Goal: Transaction & Acquisition: Purchase product/service

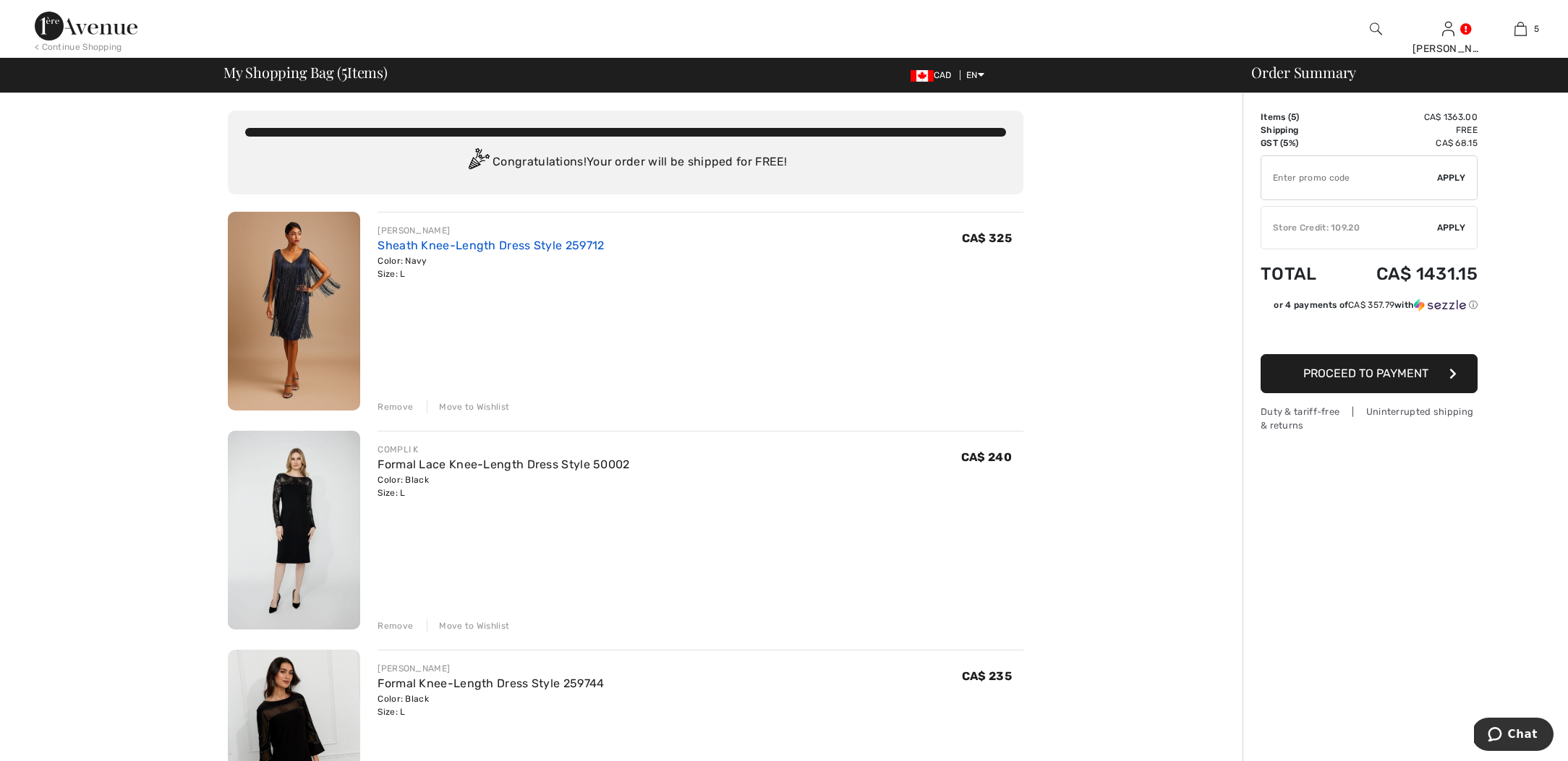
click at [505, 242] on link "Sheath Knee-Length Dress Style 259712" at bounding box center [491, 245] width 227 height 14
click at [589, 467] on link "Formal Lace Knee-Length Dress Style 50002" at bounding box center [504, 464] width 252 height 14
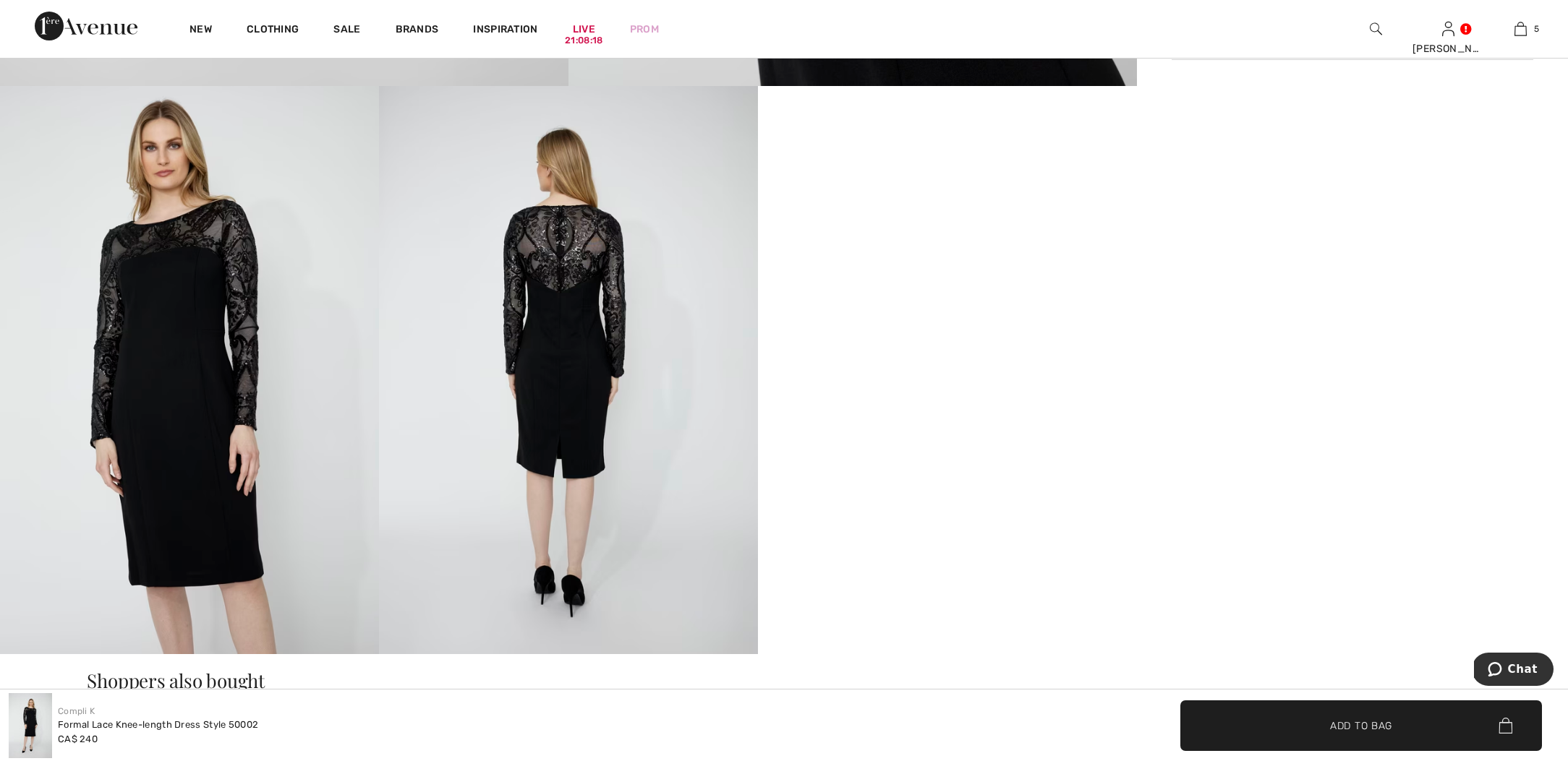
scroll to position [949, 0]
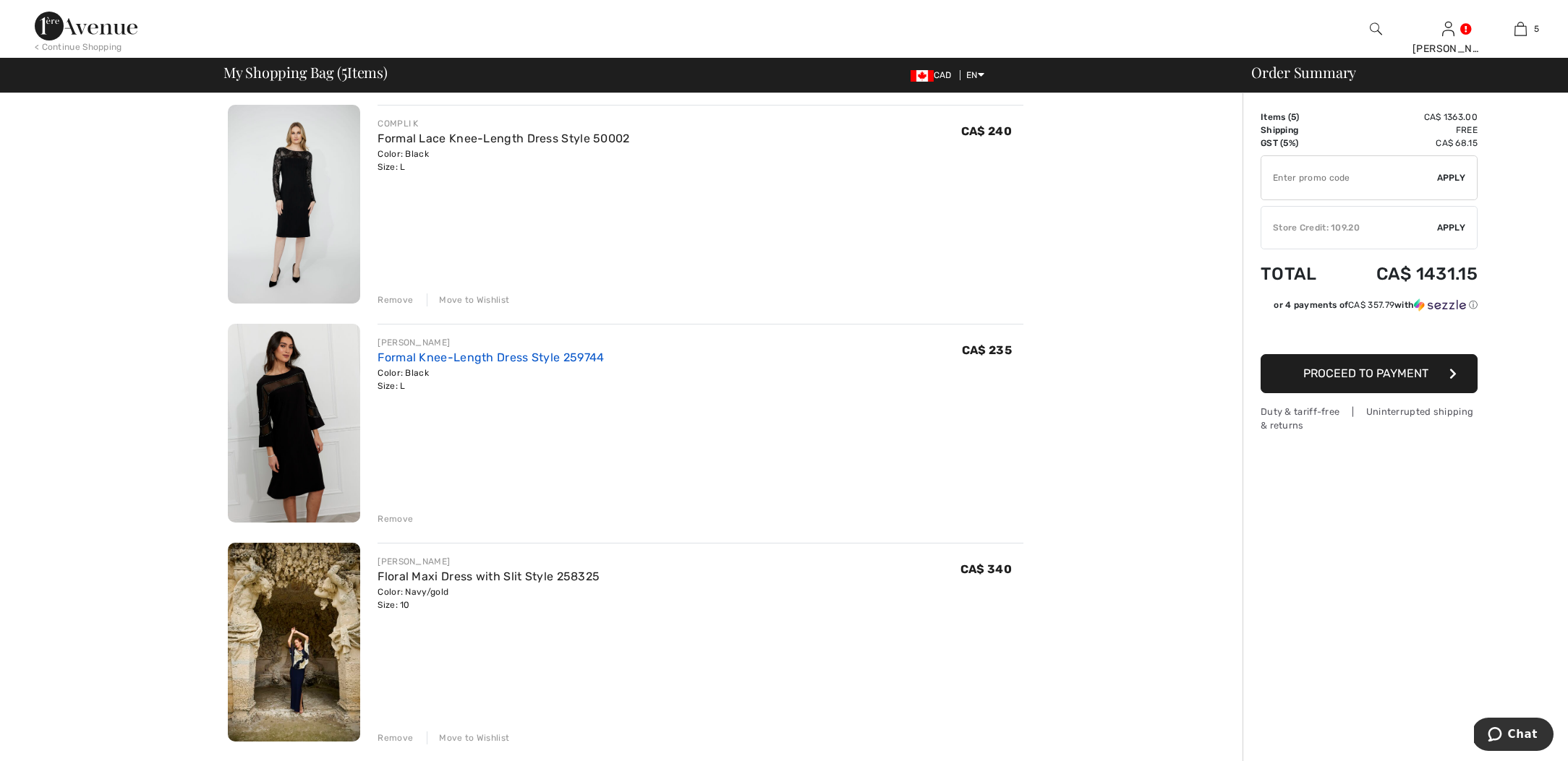
scroll to position [327, 0]
click at [559, 356] on link "Formal Knee-Length Dress Style 259744" at bounding box center [491, 356] width 227 height 14
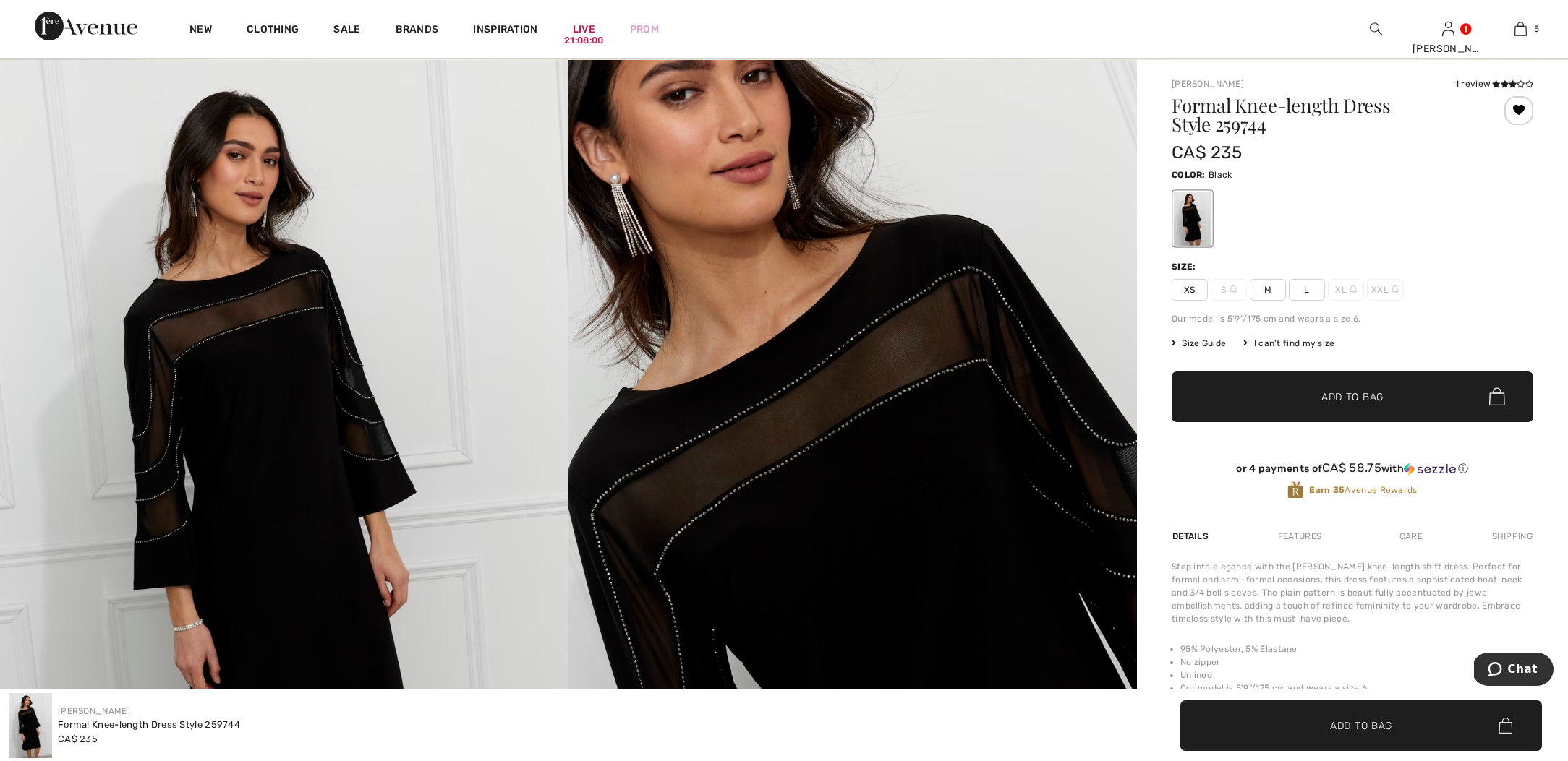
scroll to position [124, 0]
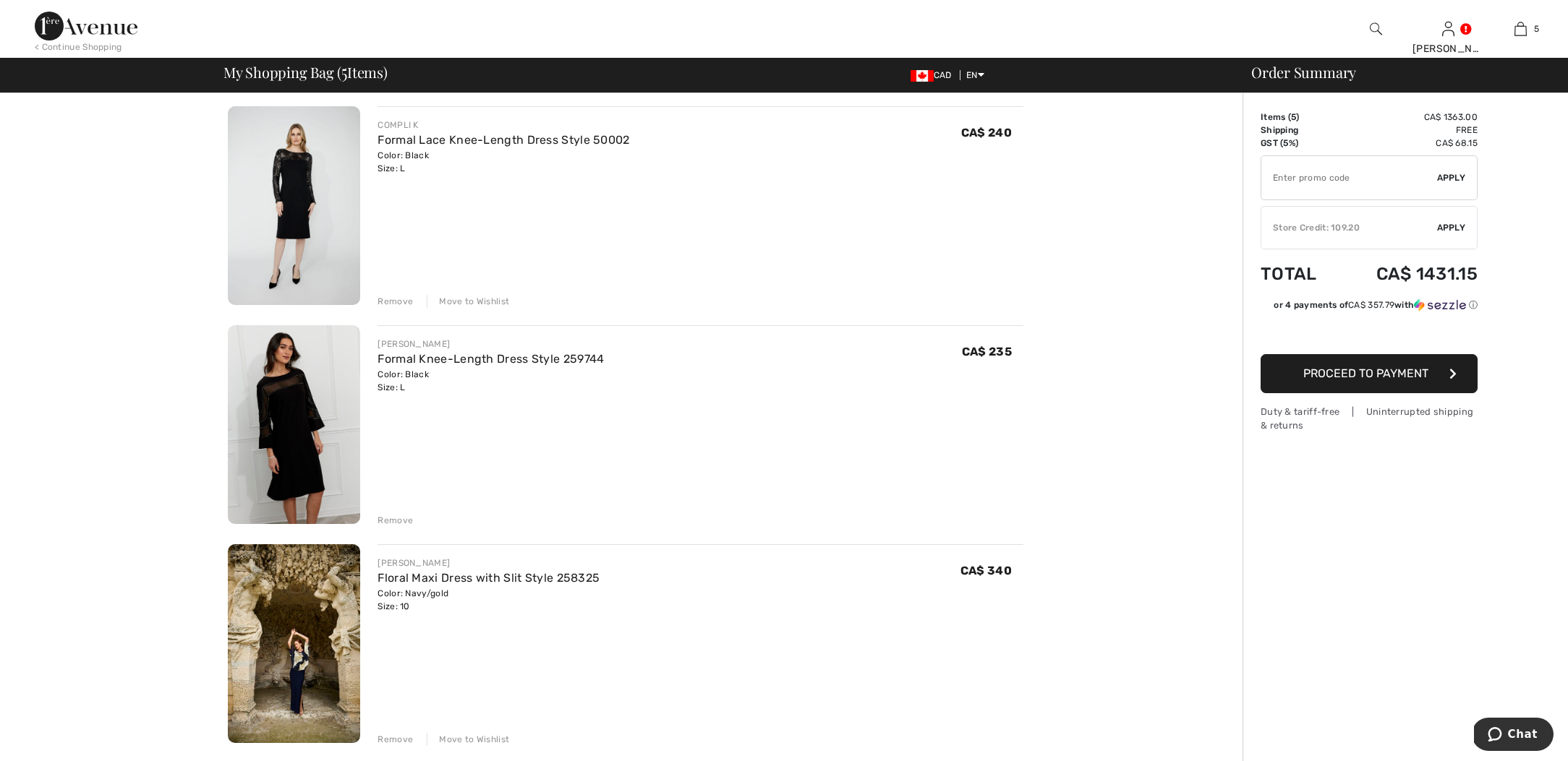
click at [399, 521] on div "Remove" at bounding box center [395, 520] width 35 height 13
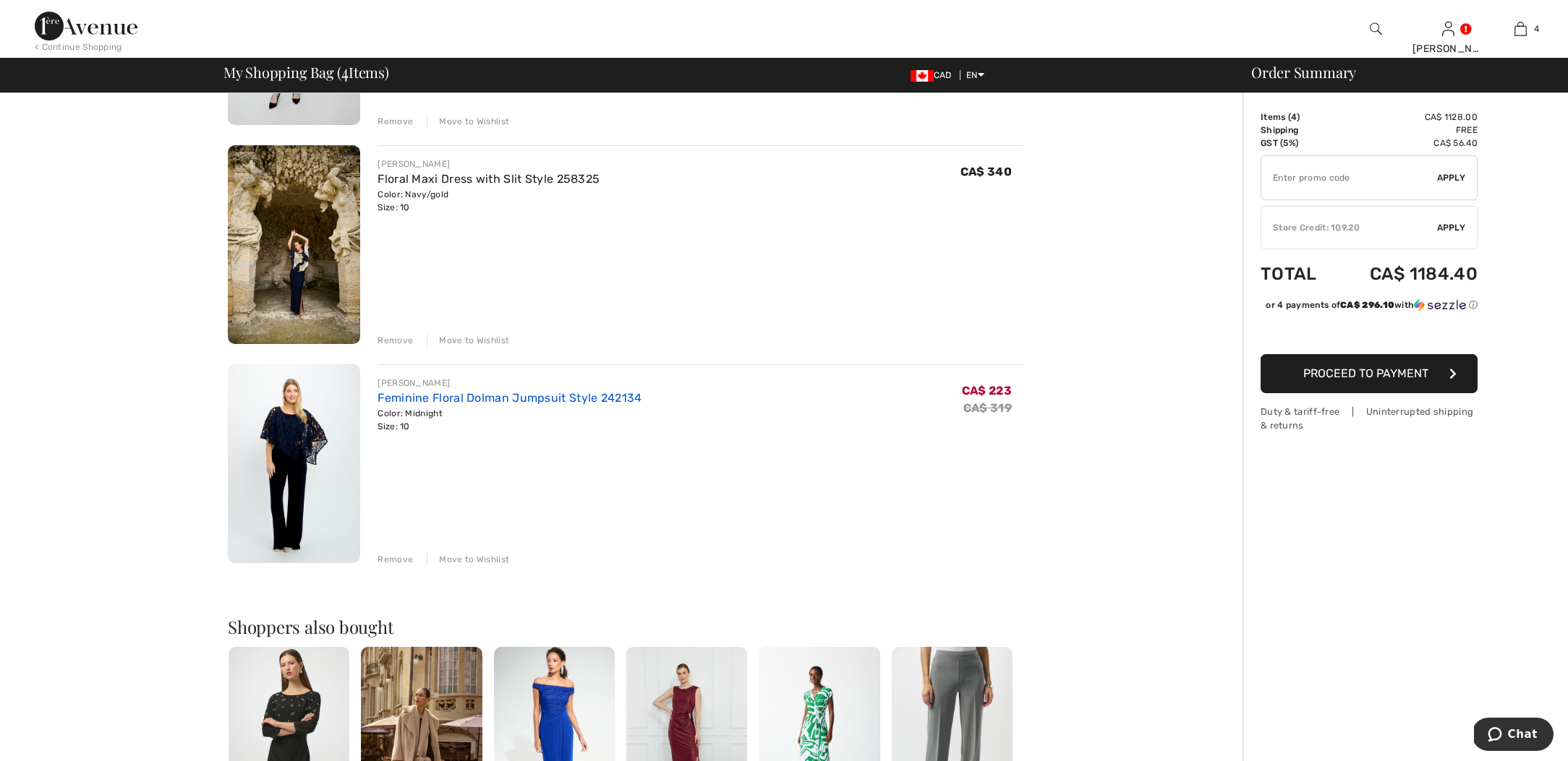
scroll to position [507, 0]
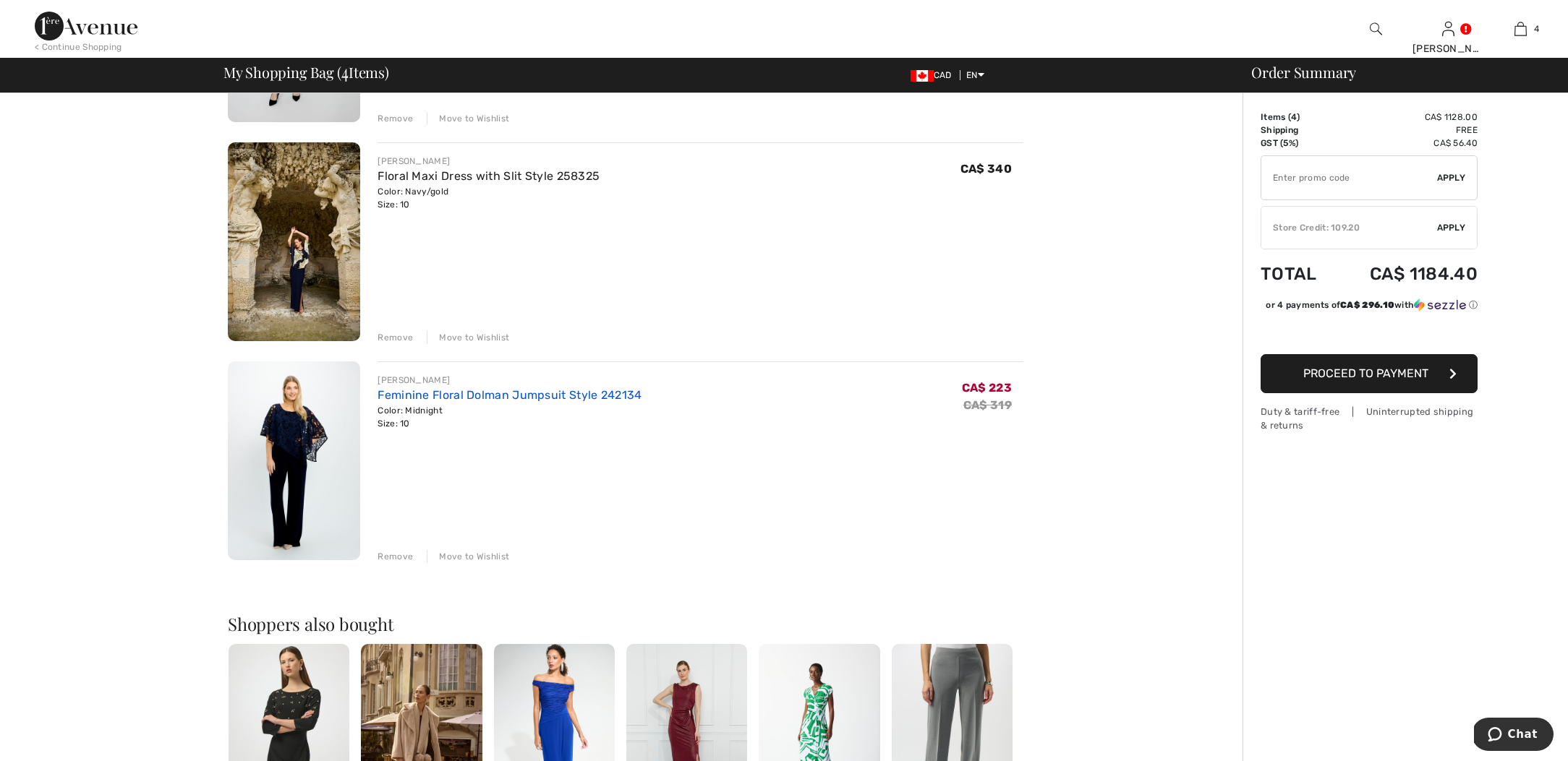
click at [559, 396] on link "Feminine Floral Dolman Jumpsuit Style 242134" at bounding box center [509, 395] width 264 height 14
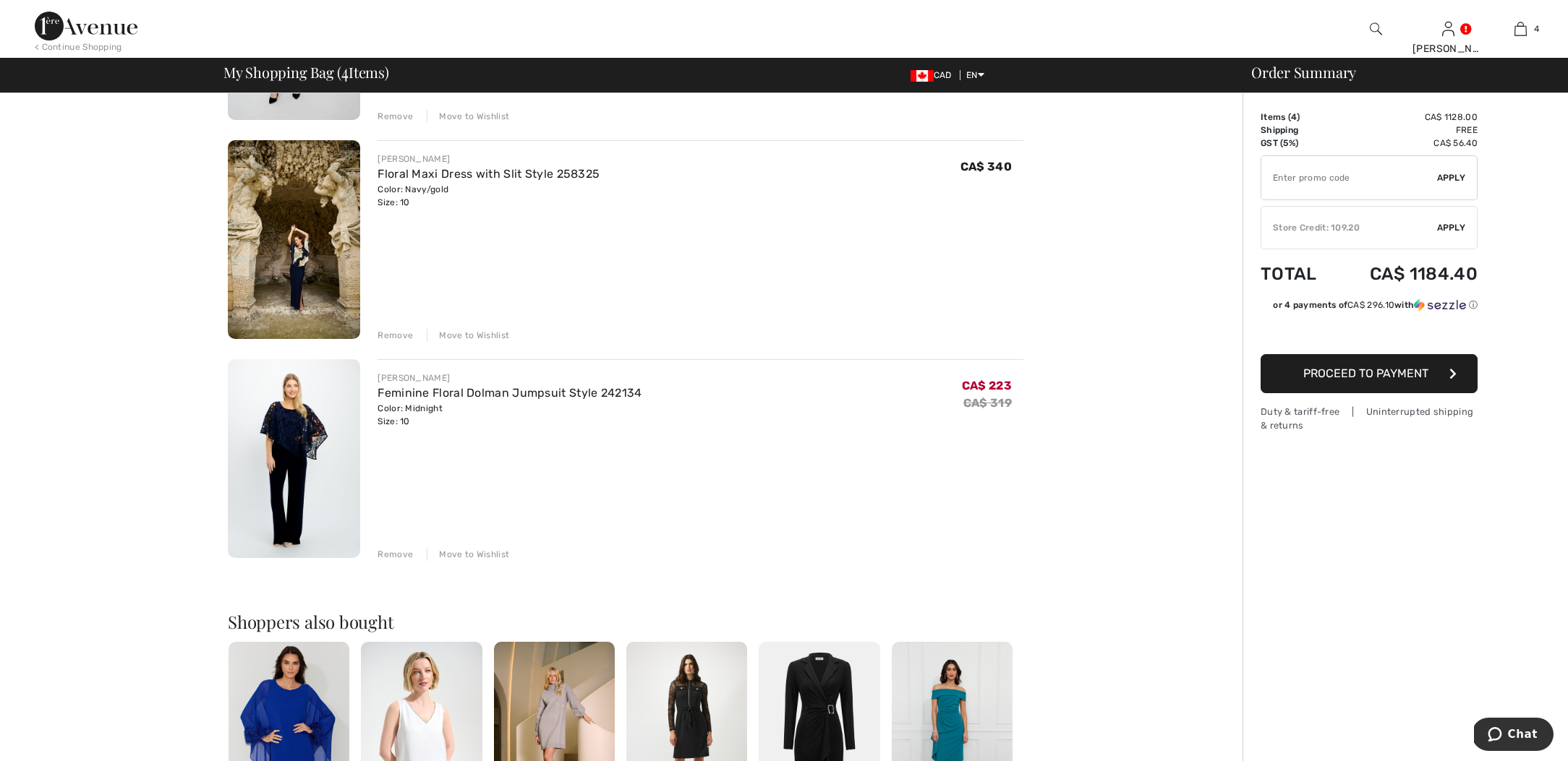
click at [388, 554] on div "Remove" at bounding box center [395, 554] width 35 height 13
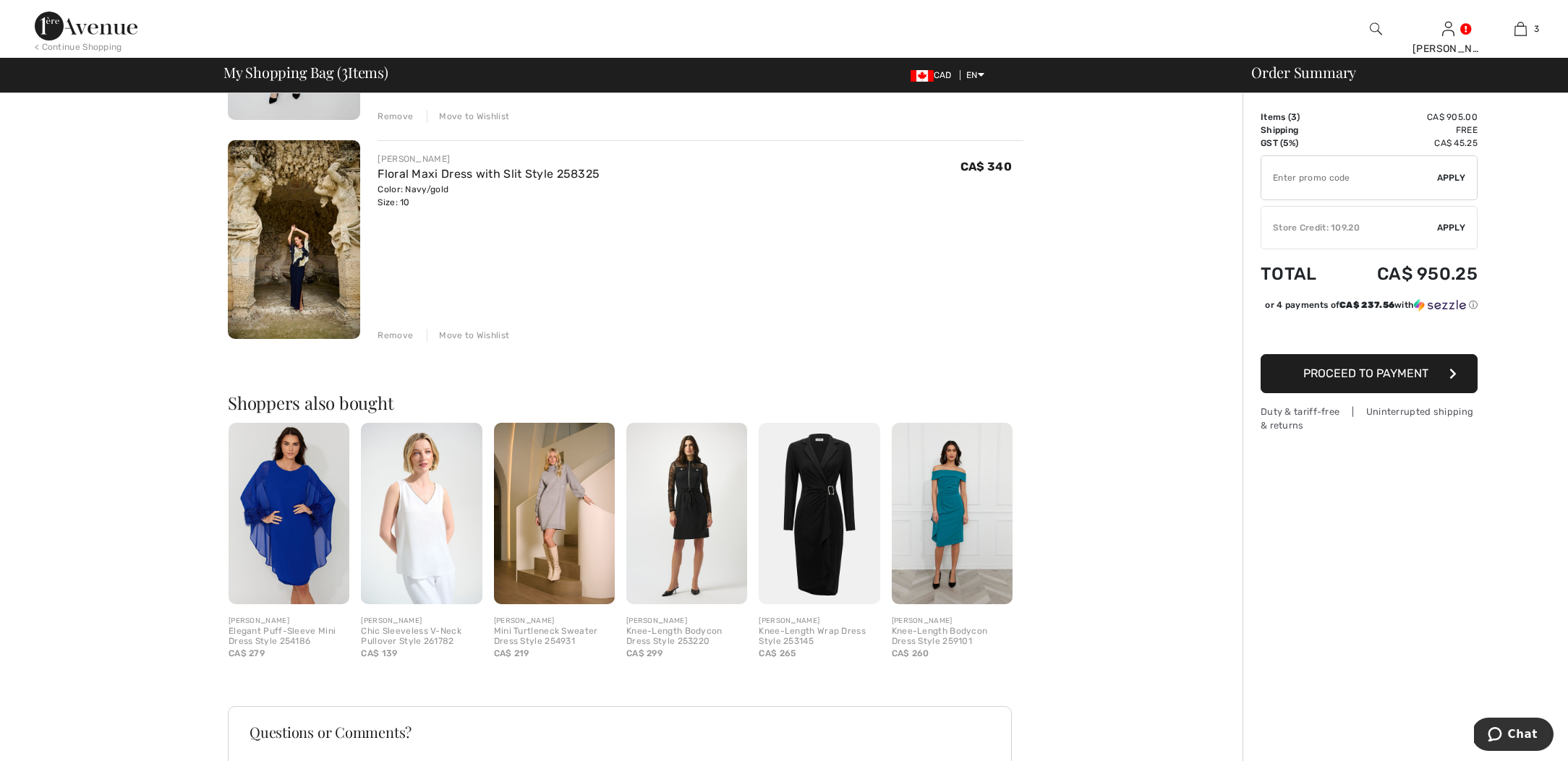
click at [394, 332] on div "Remove" at bounding box center [395, 335] width 35 height 13
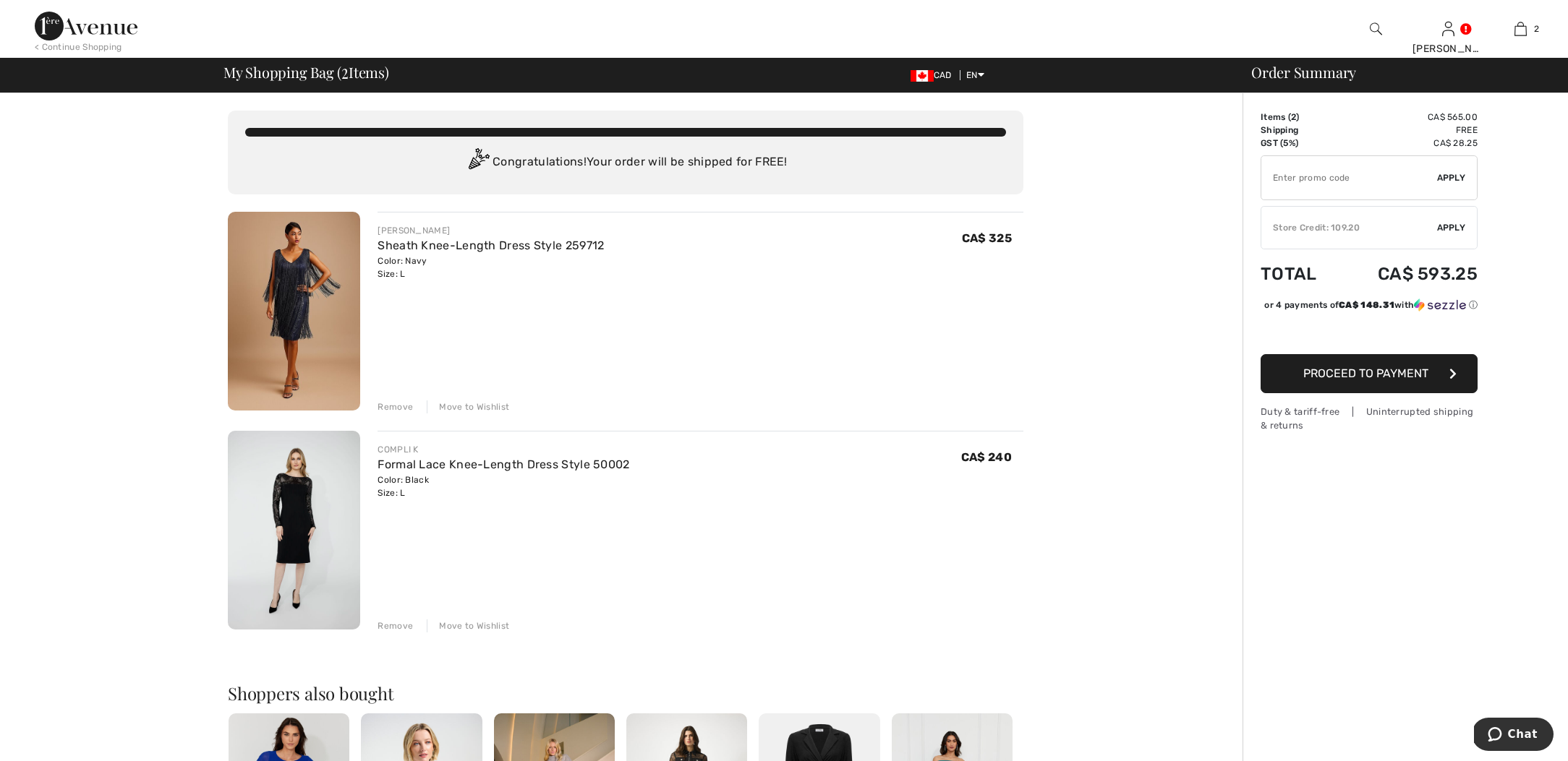
click at [392, 409] on div "Remove" at bounding box center [395, 407] width 35 height 13
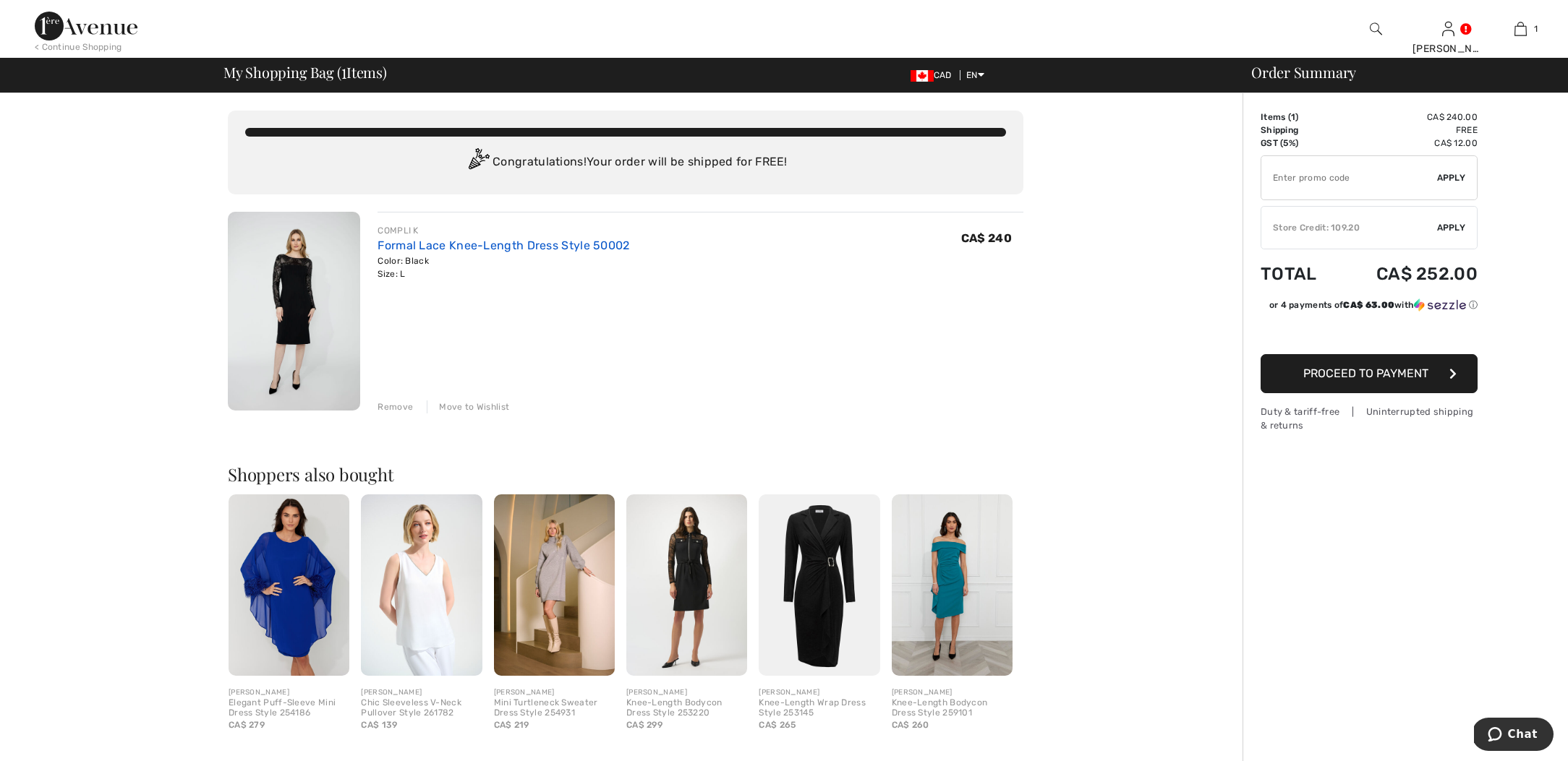
click at [432, 244] on link "Formal Lace Knee-Length Dress Style 50002" at bounding box center [504, 245] width 252 height 14
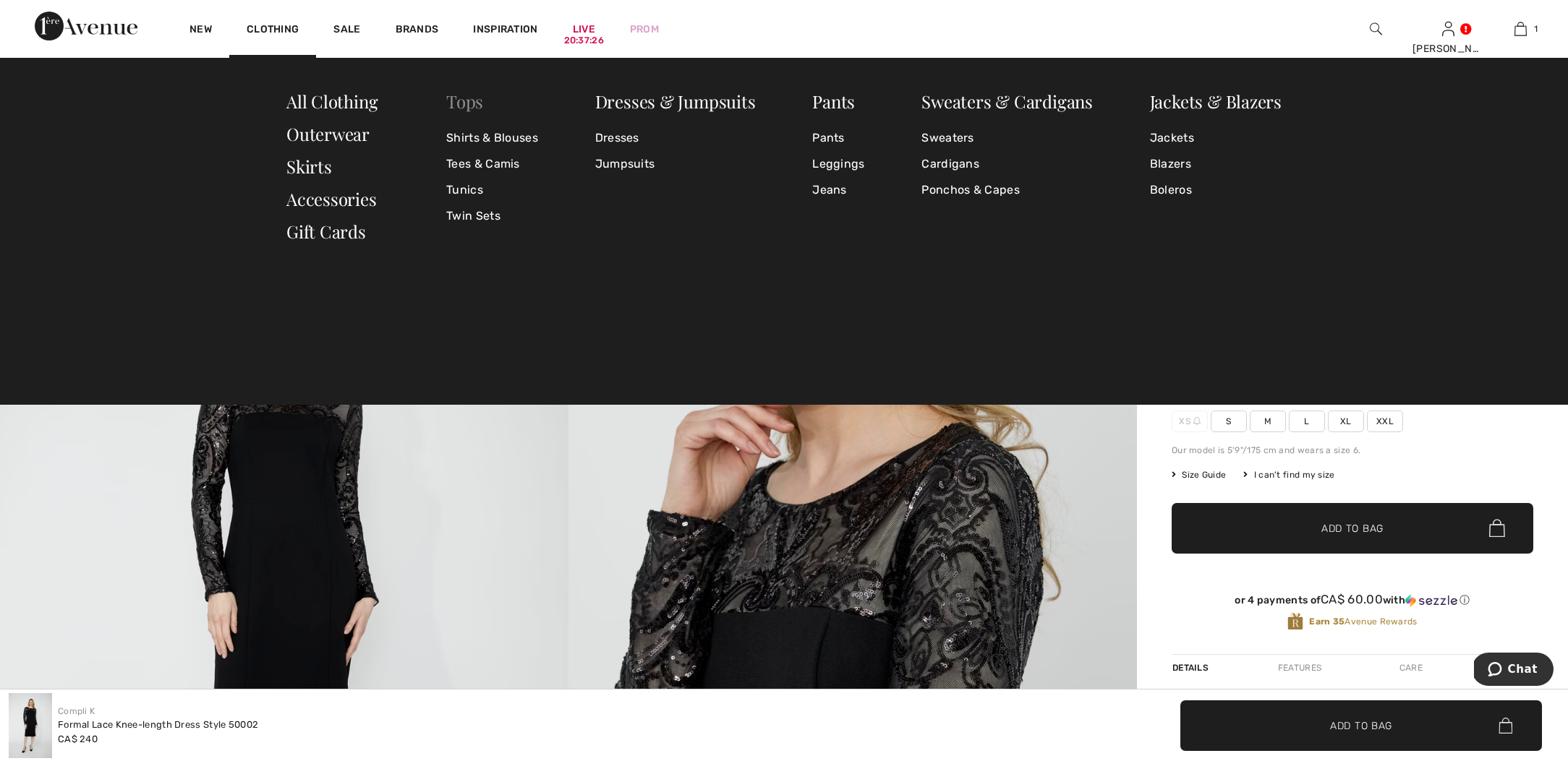
click at [471, 104] on link "Tops" at bounding box center [464, 101] width 37 height 24
